Goal: Find specific page/section: Find specific page/section

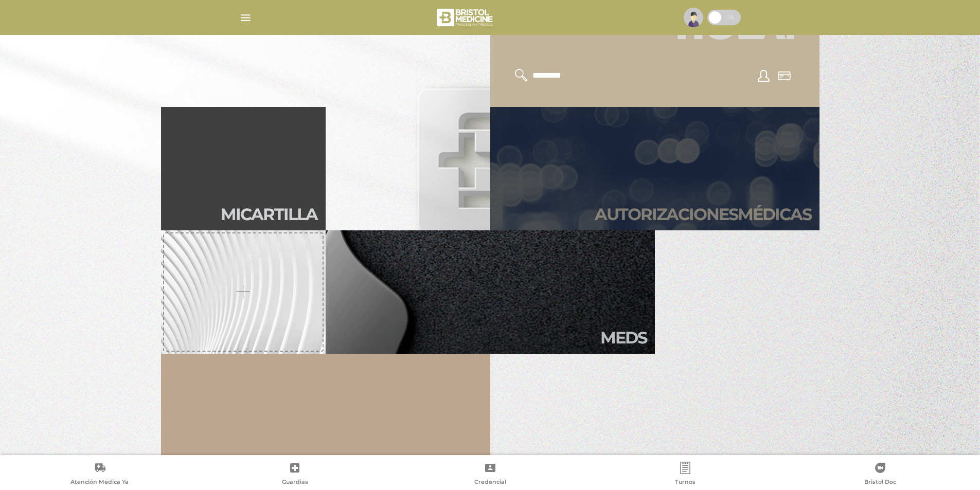
scroll to position [268, 0]
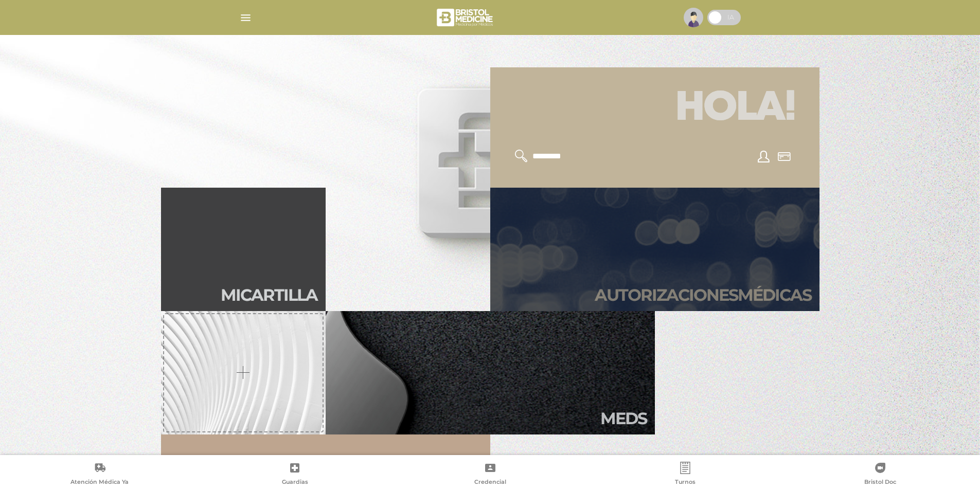
click at [708, 231] on link "Autori zaciones médicas" at bounding box center [654, 249] width 329 height 123
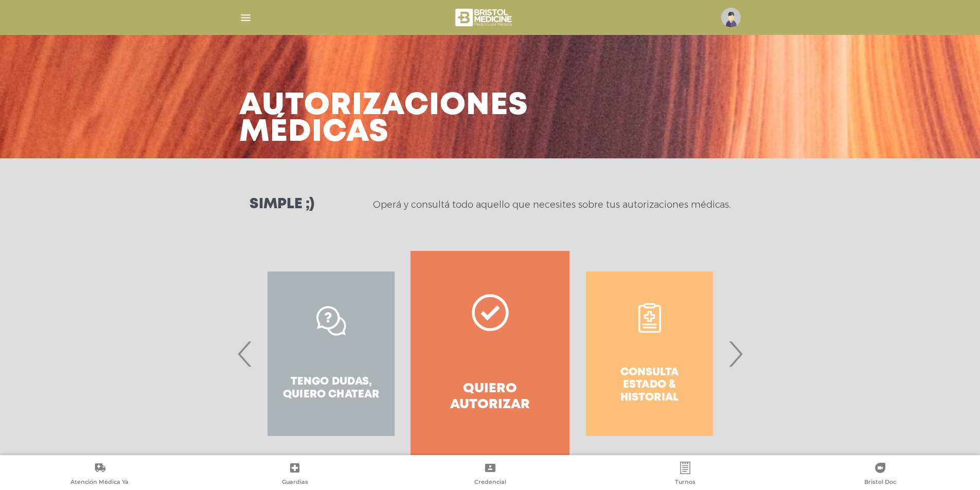
scroll to position [26, 0]
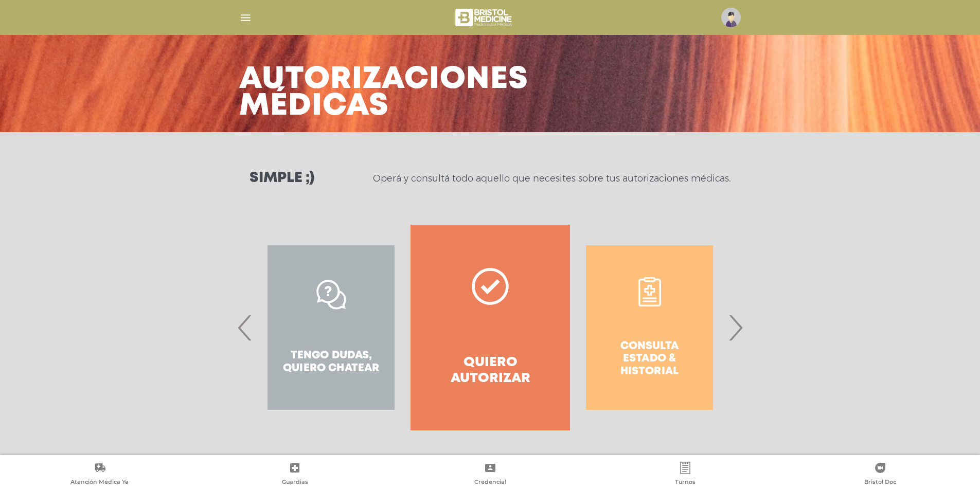
click at [238, 326] on span "‹" at bounding box center [245, 328] width 20 height 56
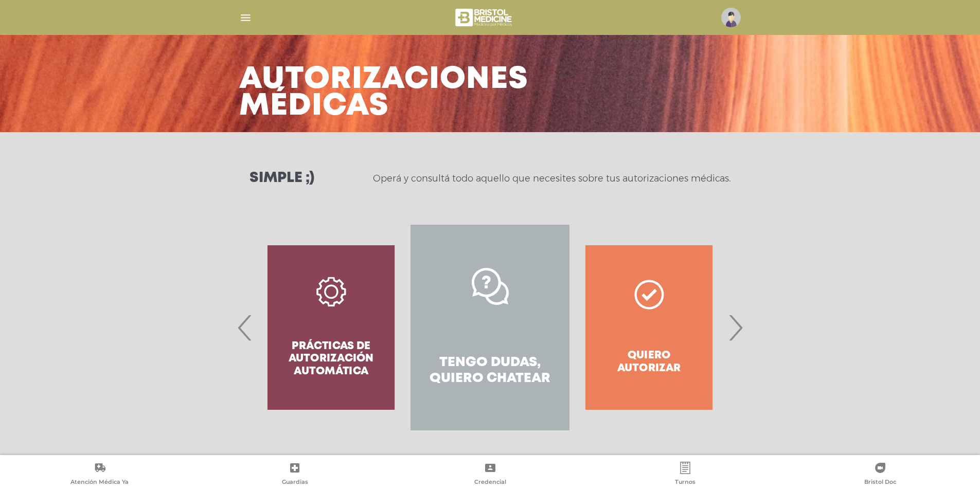
click at [314, 361] on div "Prácticas de autorización automática" at bounding box center [331, 328] width 159 height 206
click at [244, 322] on span "‹" at bounding box center [245, 328] width 20 height 56
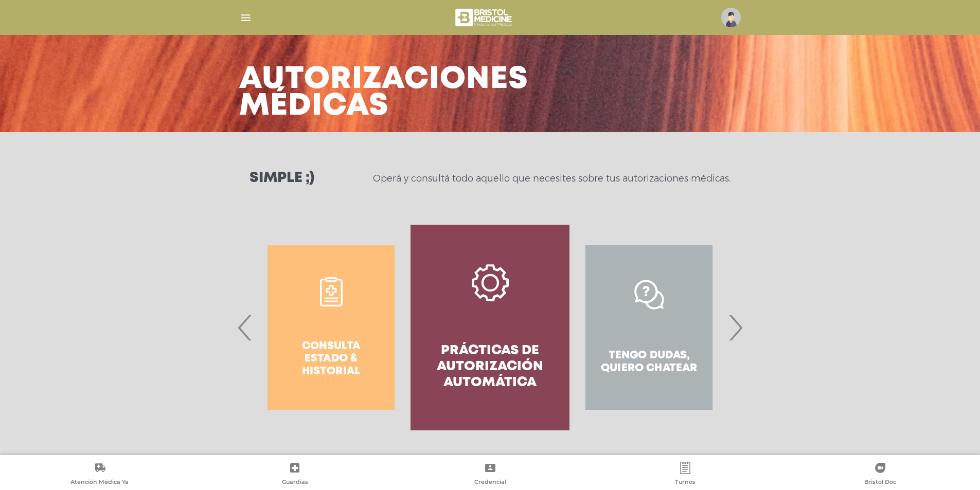
click at [549, 320] on link "Prácticas de autorización automática" at bounding box center [490, 328] width 159 height 206
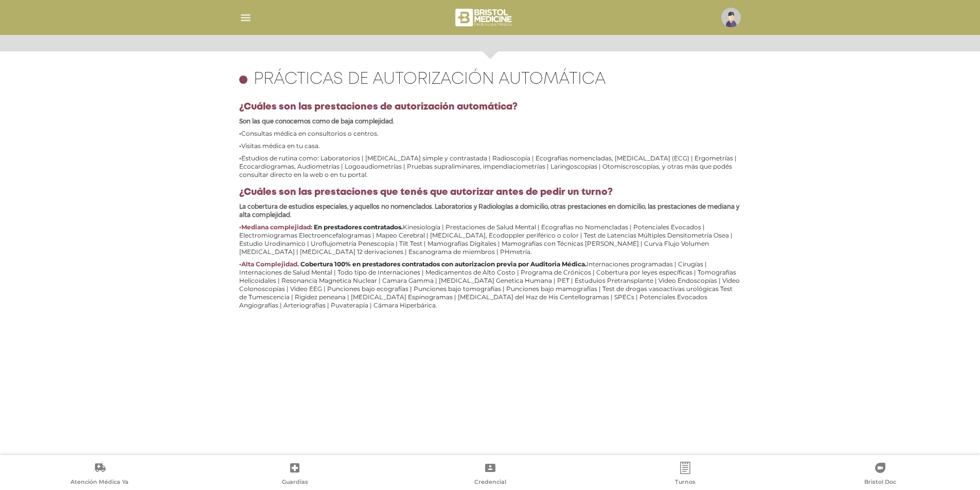
scroll to position [447, 0]
